Goal: Task Accomplishment & Management: Complete application form

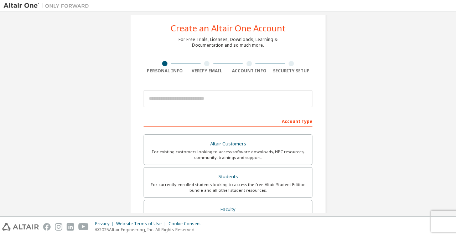
scroll to position [14, 0]
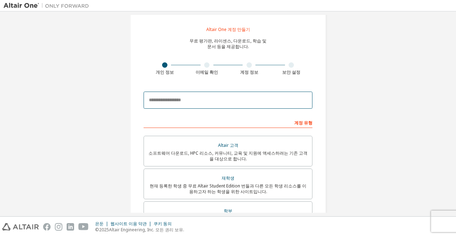
click at [258, 100] on input "email" at bounding box center [227, 99] width 169 height 17
type input "**********"
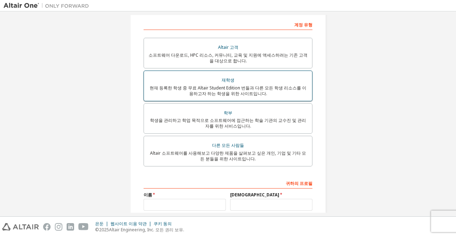
scroll to position [112, 0]
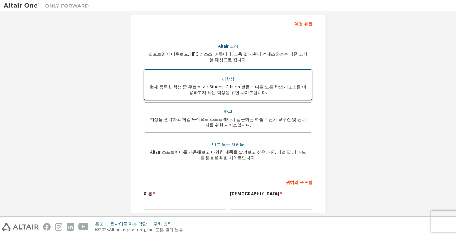
click at [271, 92] on div "현재 등록한 학생 중 무료 Altair Student Edition 번들과 다른 모든 학생 리소스를 이용하고자 하는 학생을 위한 사이트입니다." at bounding box center [227, 89] width 159 height 11
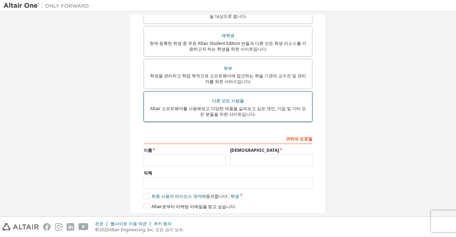
scroll to position [157, 0]
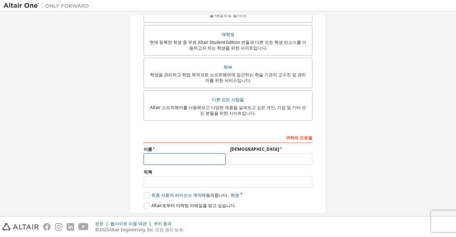
click at [204, 164] on input "text" at bounding box center [184, 159] width 82 height 12
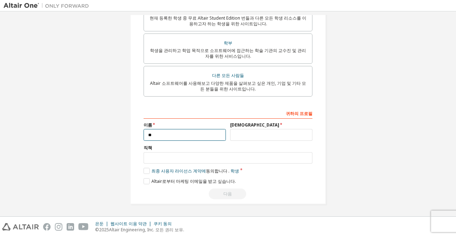
type input "*"
type input "**"
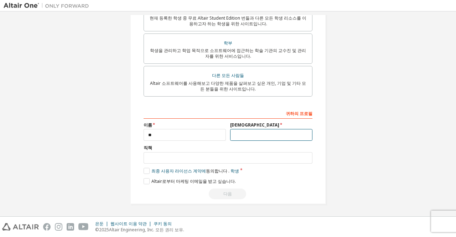
click at [251, 137] on input "text" at bounding box center [271, 135] width 82 height 12
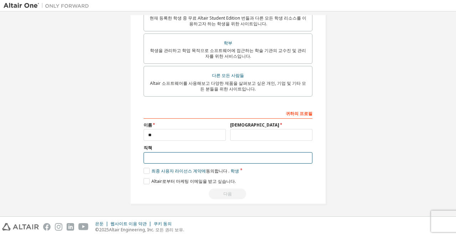
type input "*"
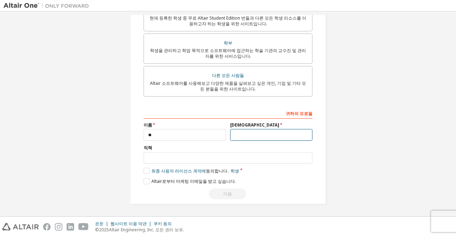
click at [251, 137] on input "text" at bounding box center [271, 135] width 82 height 12
type input "*"
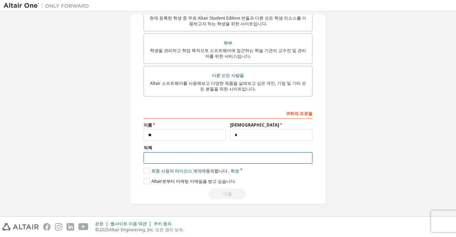
click at [229, 156] on input "text" at bounding box center [227, 158] width 169 height 12
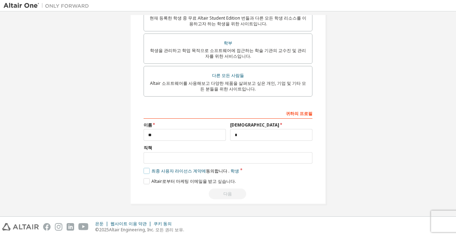
click at [143, 171] on label "최종 사용자 라이선스 계약에 동의합니다 . 학생" at bounding box center [190, 171] width 95 height 6
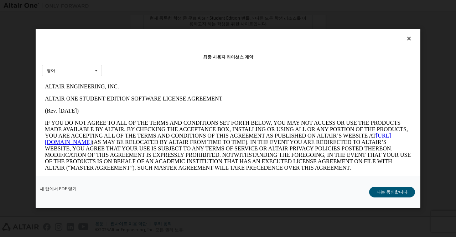
scroll to position [0, 0]
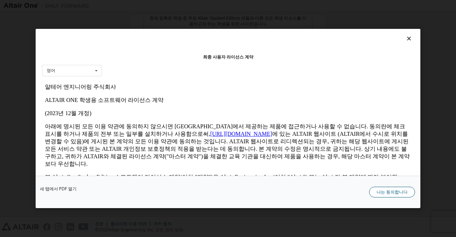
click at [407, 190] on button "나는 동의합니다" at bounding box center [392, 191] width 46 height 11
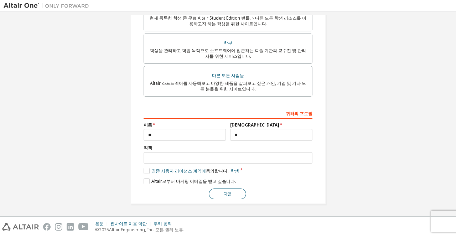
click at [238, 193] on button "다음" at bounding box center [227, 193] width 37 height 11
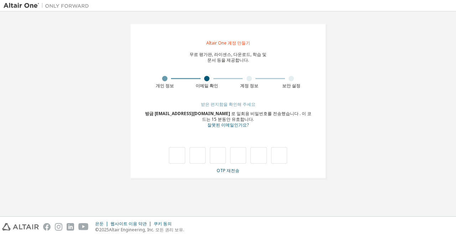
type input "*"
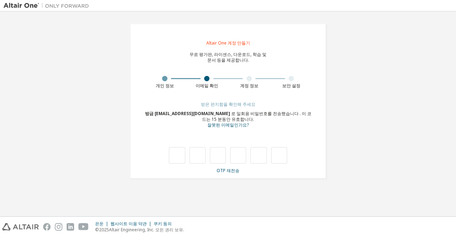
type input "*"
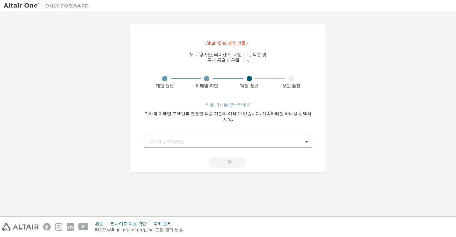
click at [187, 139] on div "찾아서 선택하세요" at bounding box center [225, 141] width 155 height 4
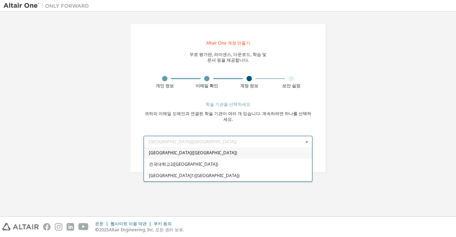
click at [184, 147] on div "[GEOGRAPHIC_DATA]([GEOGRAPHIC_DATA])" at bounding box center [228, 152] width 168 height 11
type input "*****"
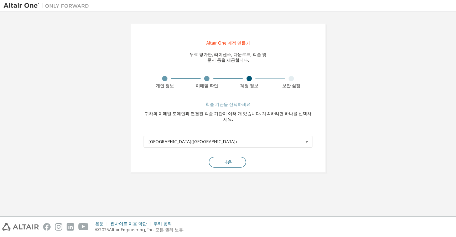
click at [223, 159] on font "다음" at bounding box center [227, 162] width 9 height 6
